Goal: Task Accomplishment & Management: Manage account settings

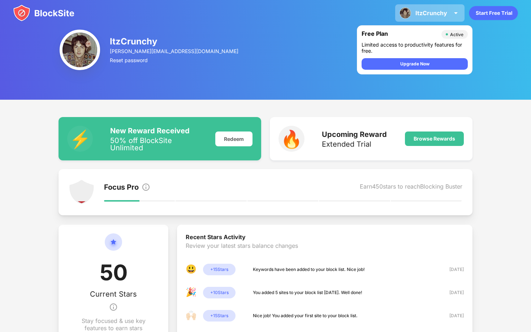
click at [439, 6] on div "ItzCrunchy ItzCrunchy View Account Insights Premium Rewards Settings Support Lo…" at bounding box center [429, 12] width 69 height 17
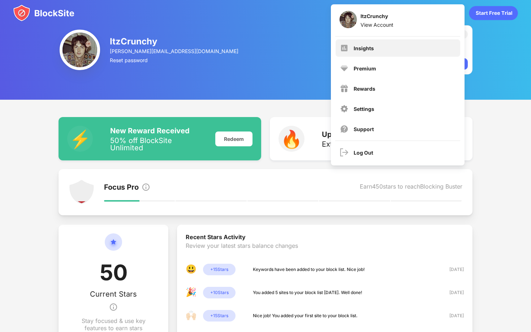
click at [422, 52] on div "Insights" at bounding box center [397, 47] width 125 height 17
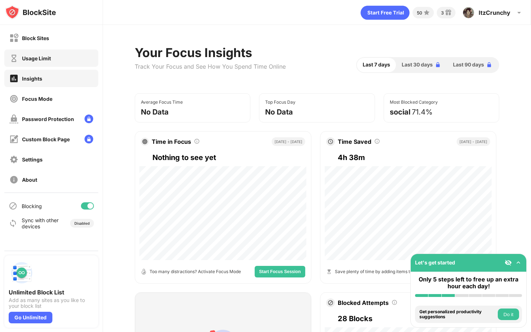
click at [7, 65] on div "Usage Limit" at bounding box center [51, 57] width 94 height 17
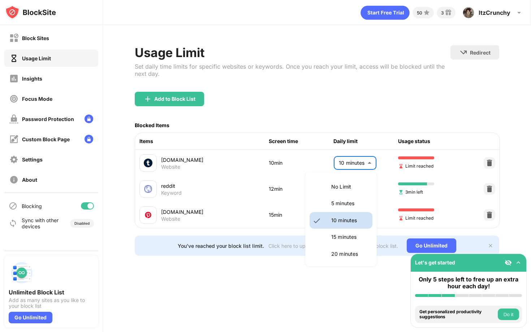
click at [364, 165] on body "Block Sites Usage Limit Insights Focus Mode Password Protection Custom Block Pa…" at bounding box center [265, 166] width 531 height 332
click at [339, 238] on p "15 minutes" at bounding box center [349, 237] width 37 height 8
type input "**"
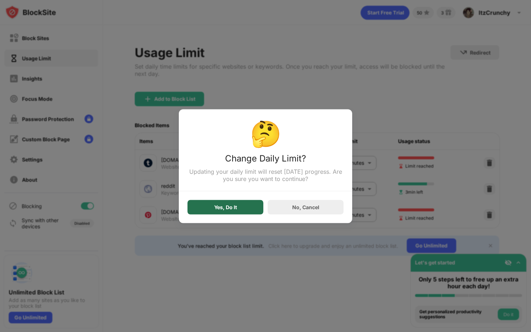
click at [234, 209] on div "Yes, Do It" at bounding box center [225, 207] width 23 height 6
